Goal: Transaction & Acquisition: Purchase product/service

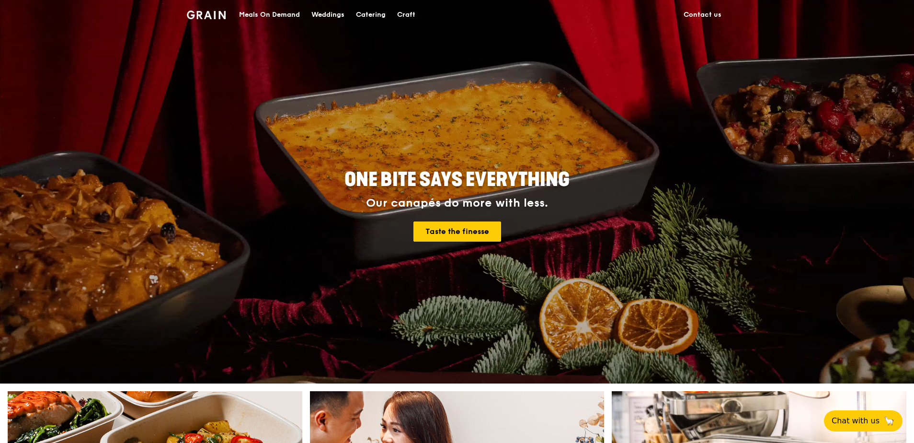
click at [364, 15] on div "Catering" at bounding box center [371, 14] width 30 height 29
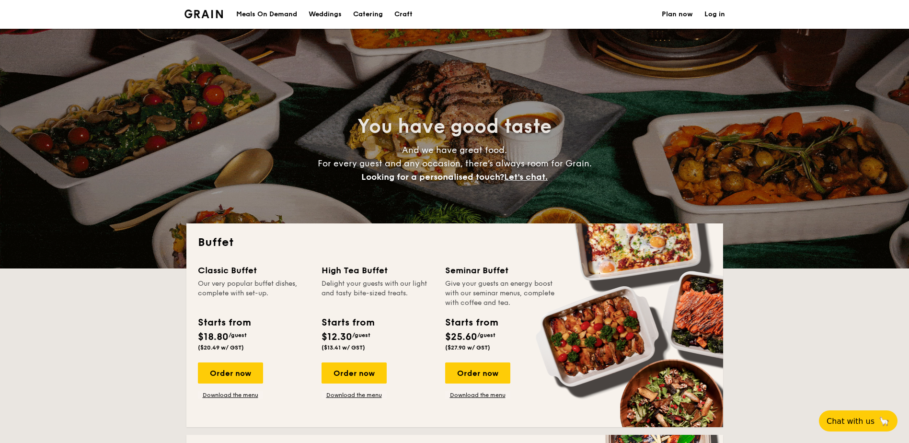
select select
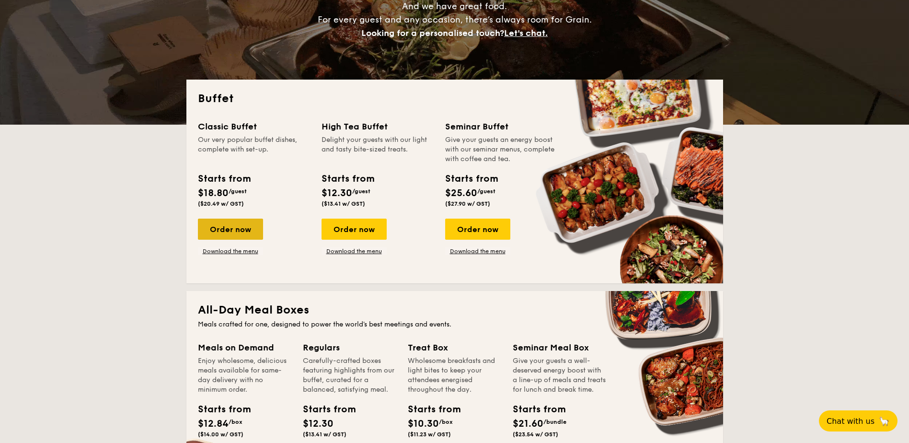
scroll to position [96, 0]
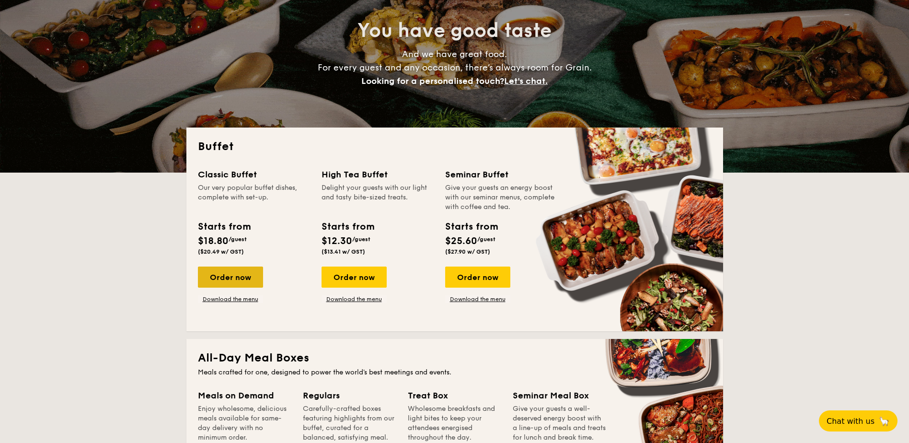
click at [237, 276] on div "Order now" at bounding box center [230, 276] width 65 height 21
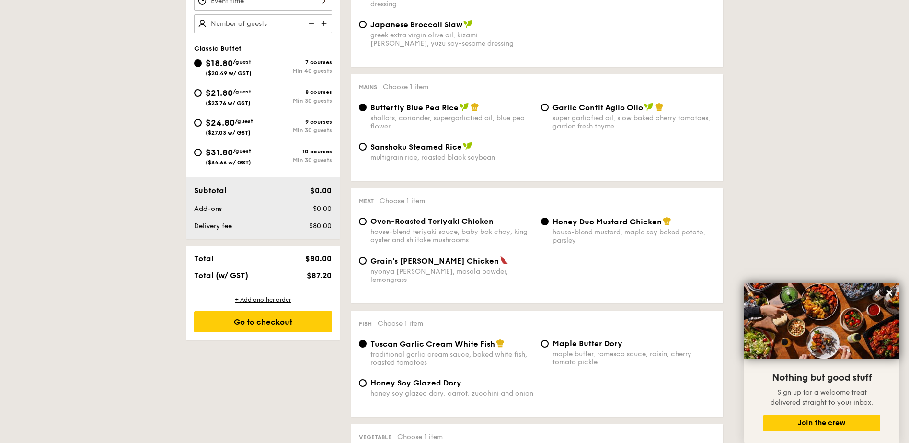
scroll to position [240, 0]
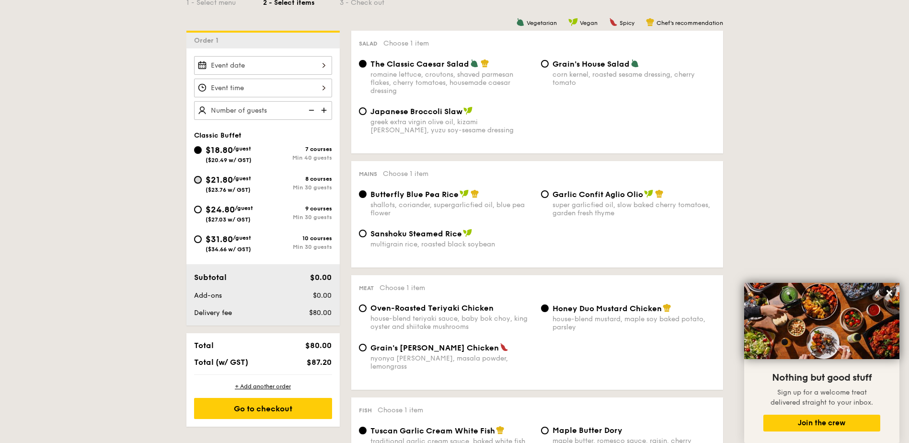
click at [195, 181] on input "$21.80 /guest ($23.76 w/ GST) 8 courses Min 30 guests" at bounding box center [198, 180] width 8 height 8
radio input "true"
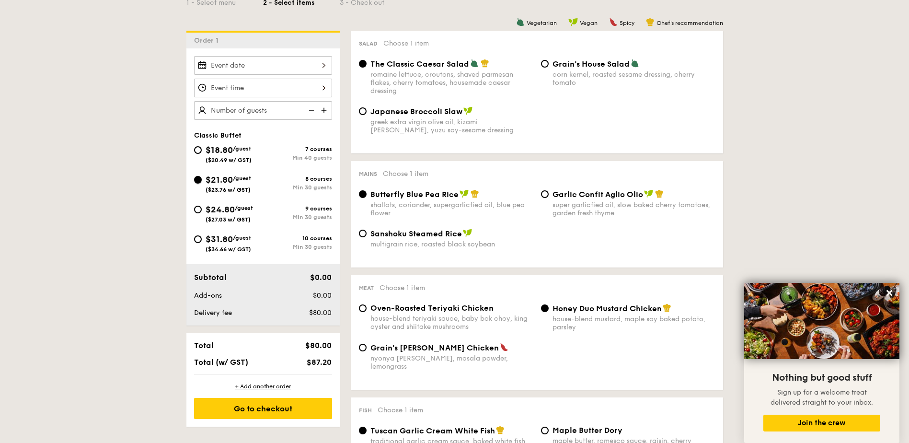
radio input "true"
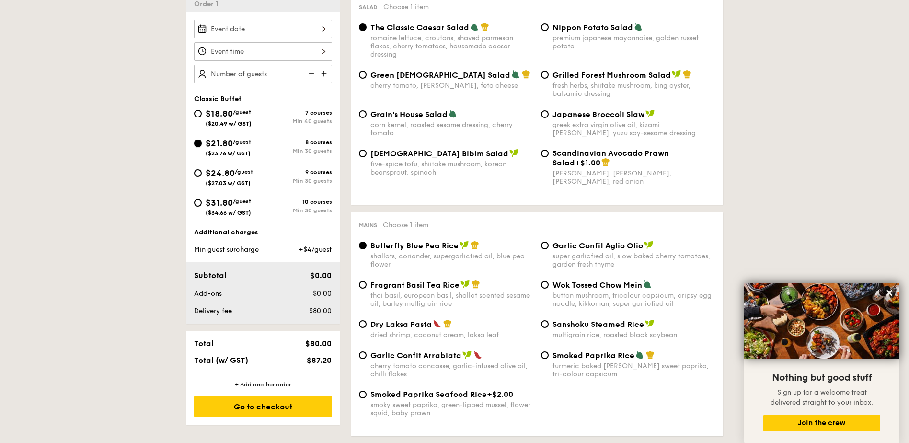
scroll to position [335, 0]
